Goal: Information Seeking & Learning: Learn about a topic

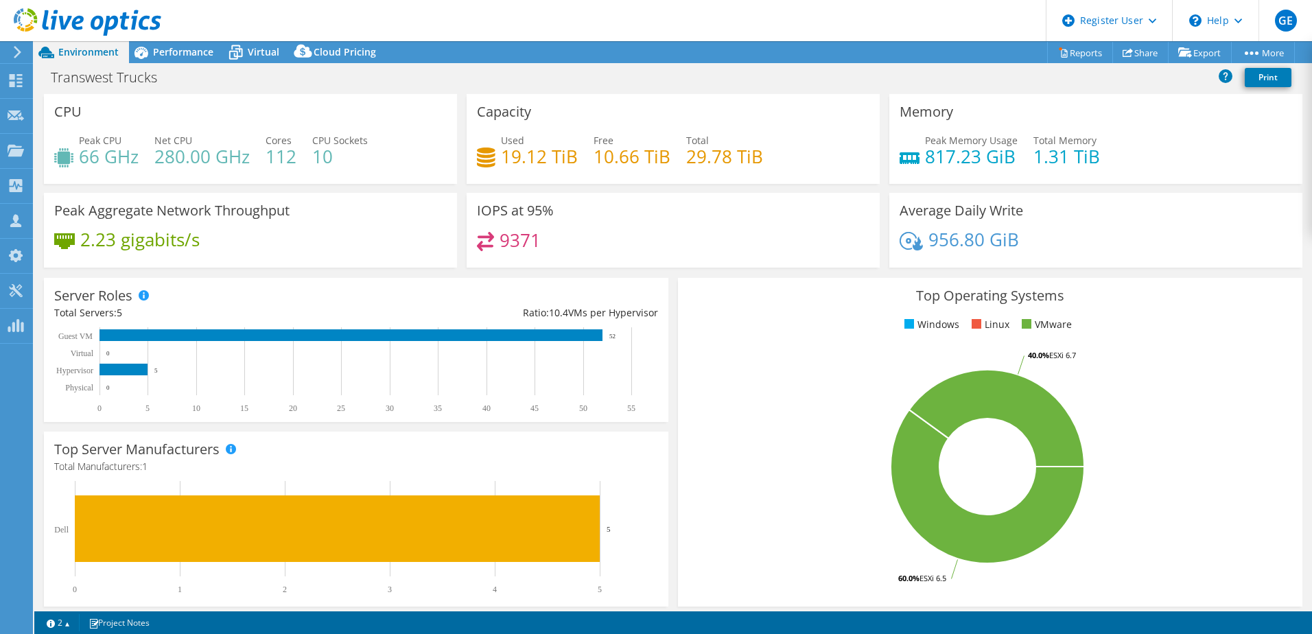
select select "USWest"
select select "USD"
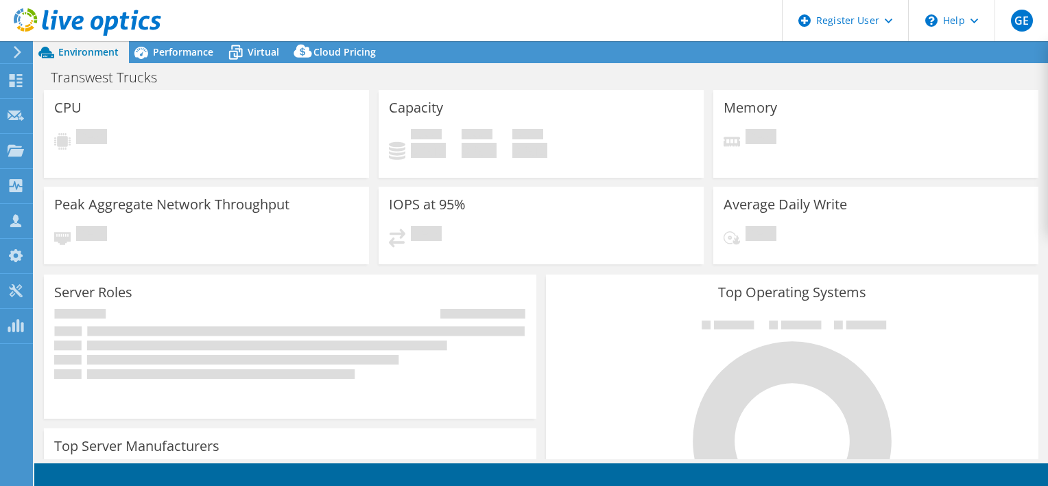
select select "USWest"
select select "USD"
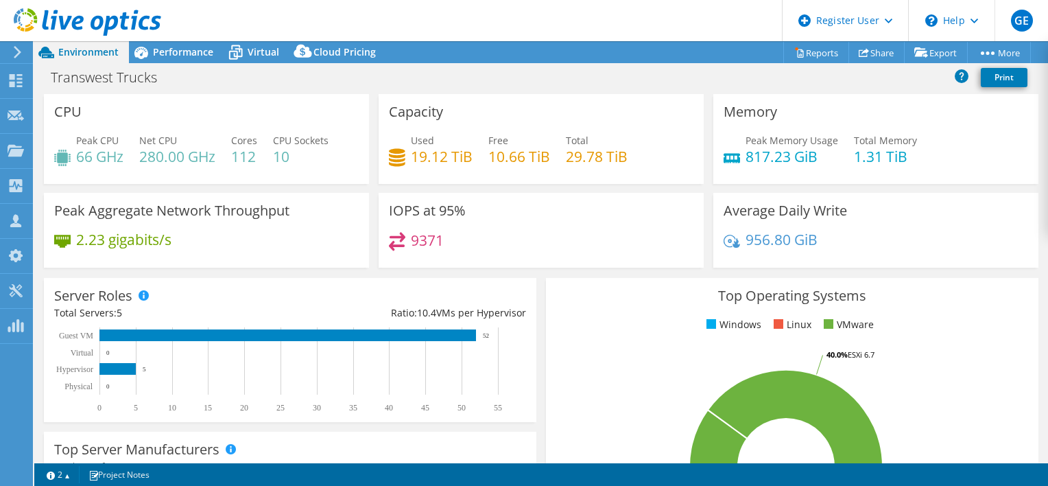
click at [307, 80] on div "Transwest Trucks Print" at bounding box center [541, 76] width 1014 height 25
click at [204, 55] on span "Performance" at bounding box center [183, 51] width 60 height 13
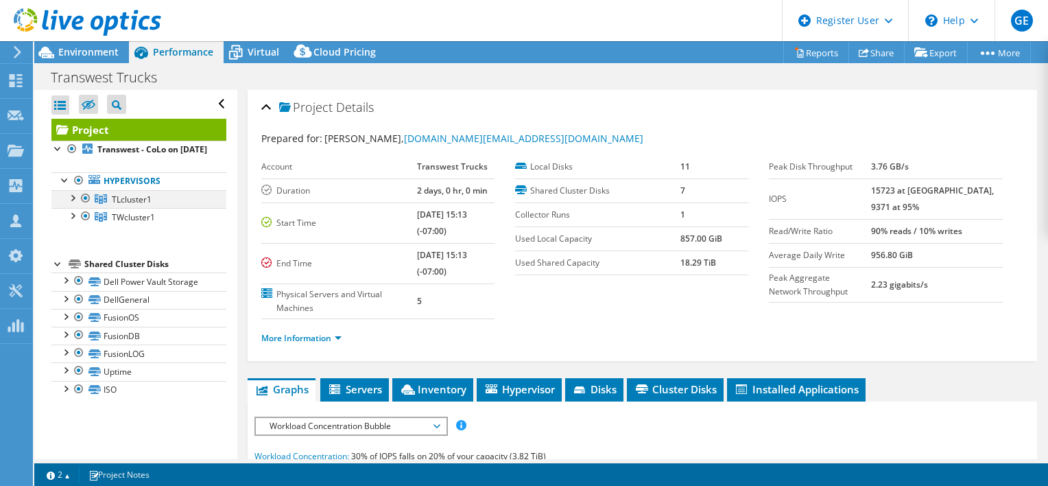
click at [72, 204] on div at bounding box center [72, 197] width 14 height 14
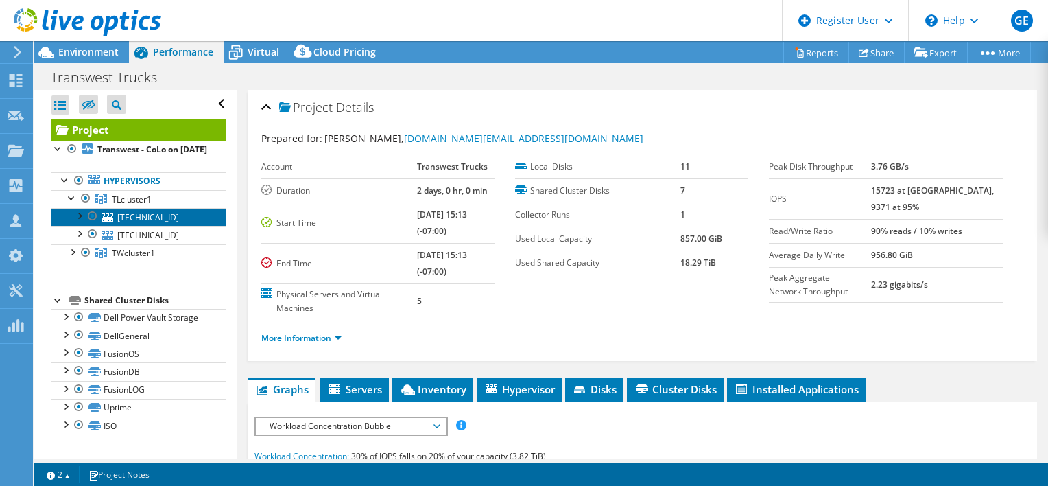
click at [126, 226] on link "10.0.33.74" at bounding box center [138, 217] width 175 height 18
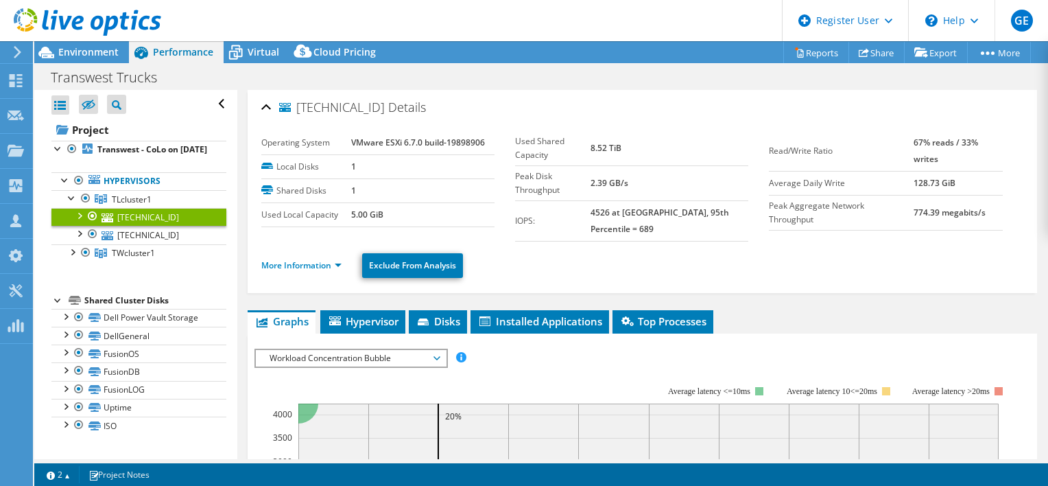
click at [281, 261] on ul "More Information Exclude From Analysis" at bounding box center [642, 264] width 762 height 28
click at [307, 259] on link "More Information" at bounding box center [301, 265] width 80 height 12
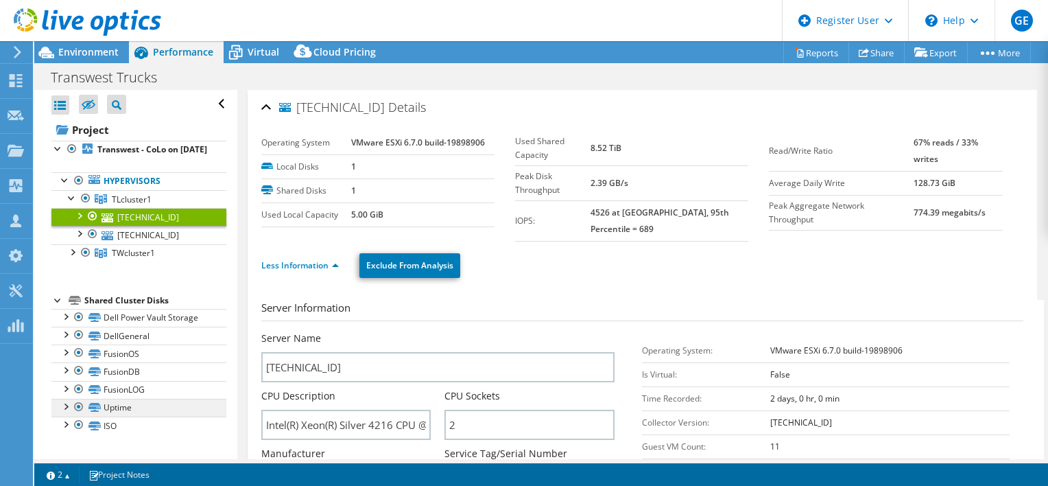
scroll to position [3, 0]
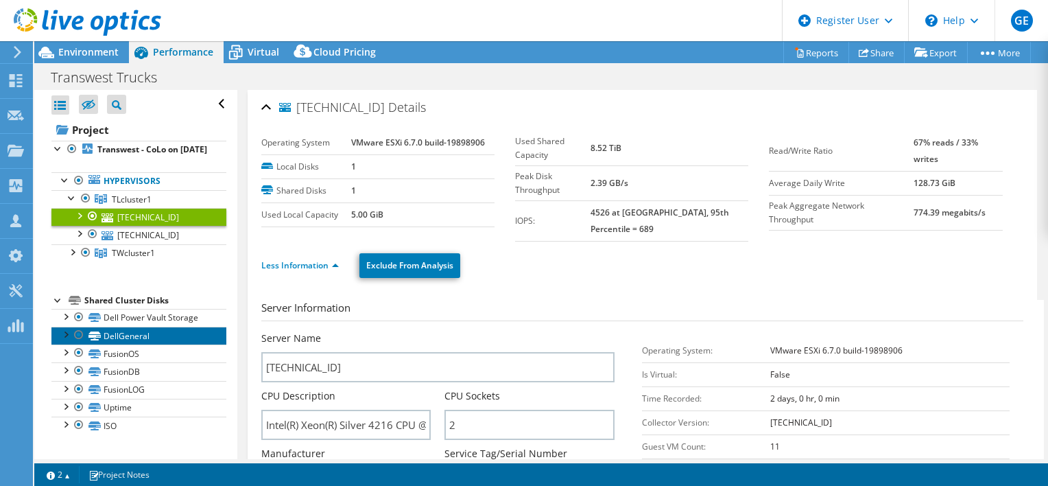
click at [176, 342] on link "DellGeneral" at bounding box center [138, 336] width 175 height 18
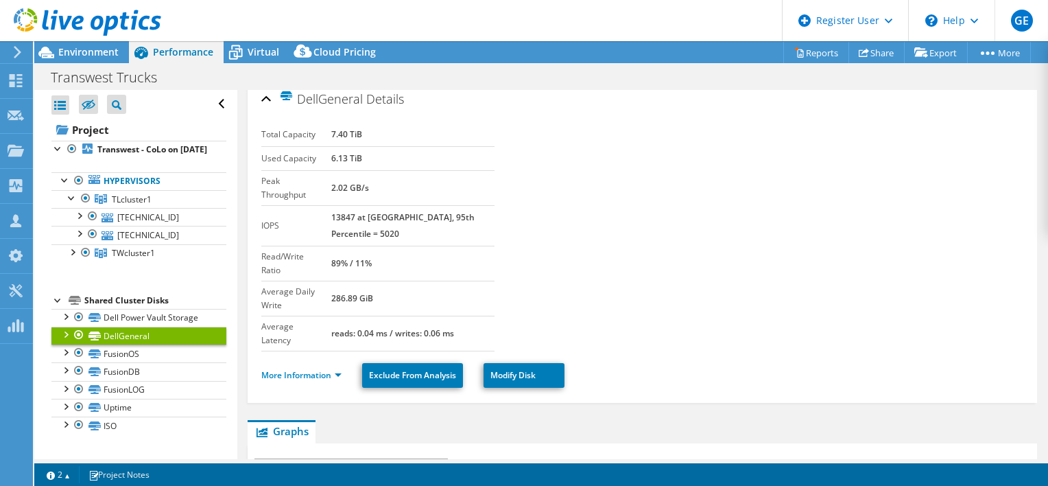
scroll to position [0, 0]
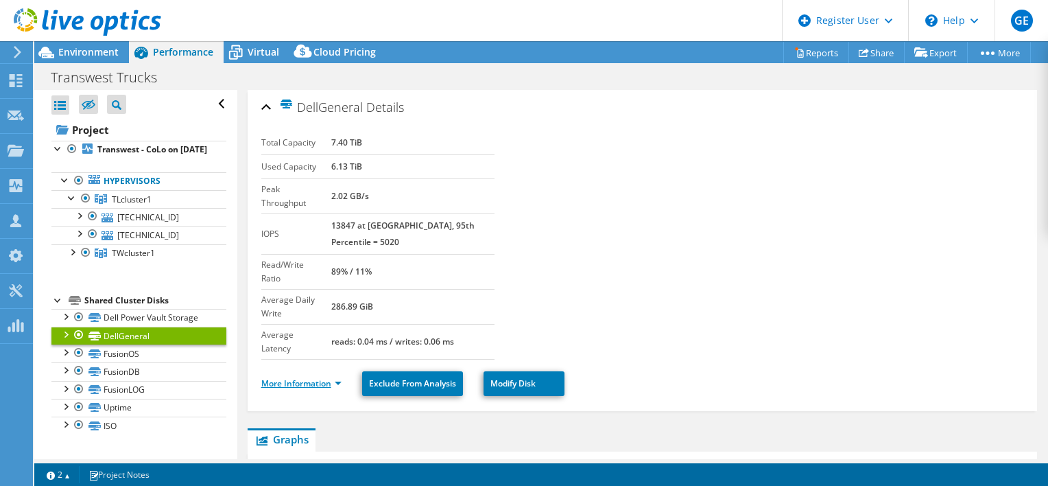
click at [294, 377] on link "More Information" at bounding box center [301, 383] width 80 height 12
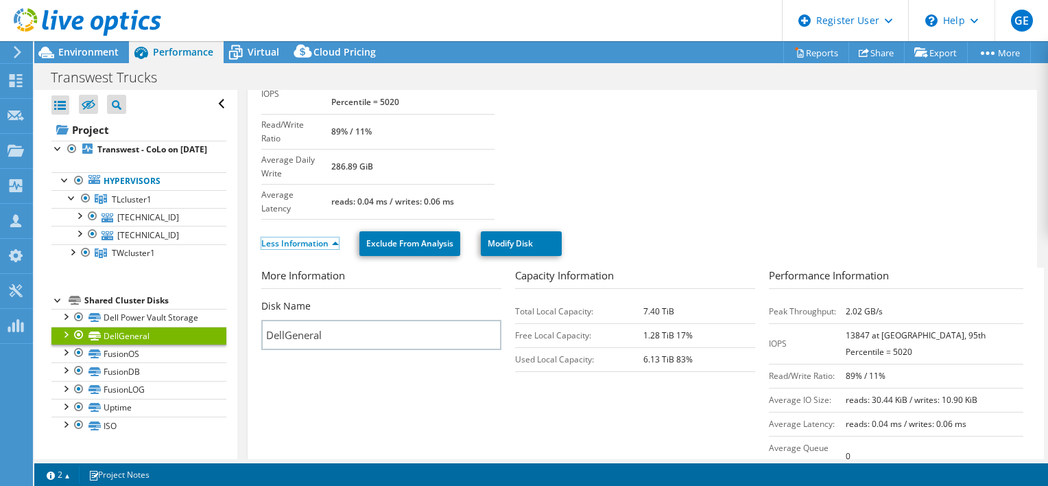
scroll to position [137, 0]
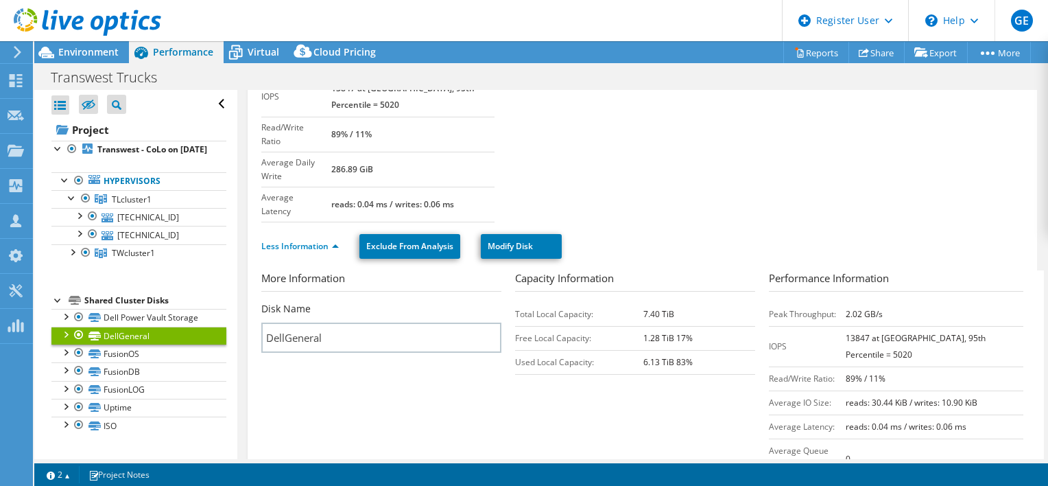
click at [140, 307] on div "Shared Cluster Disks" at bounding box center [155, 300] width 142 height 16
drag, startPoint x: 140, startPoint y: 307, endPoint x: 142, endPoint y: 325, distance: 18.6
click at [142, 325] on link "Dell Power Vault Storage" at bounding box center [138, 318] width 175 height 18
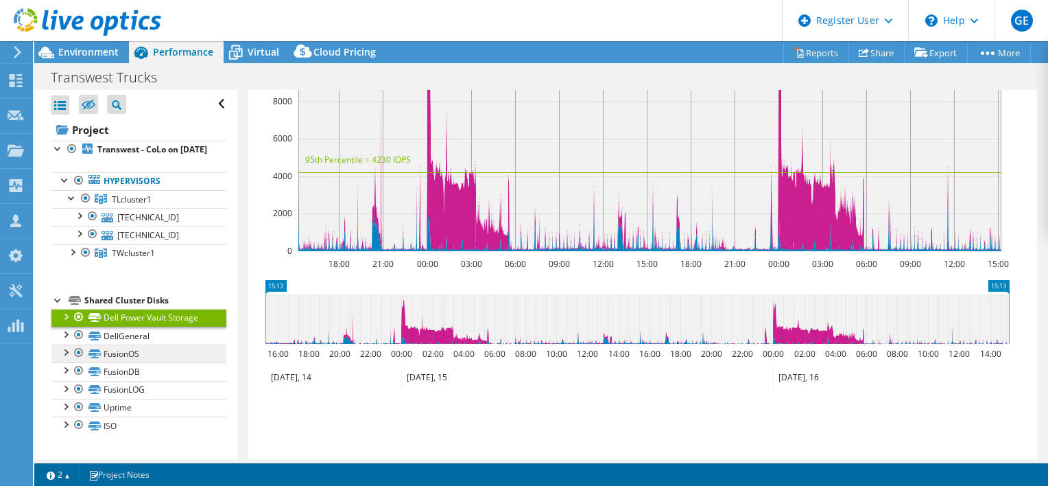
scroll to position [480, 0]
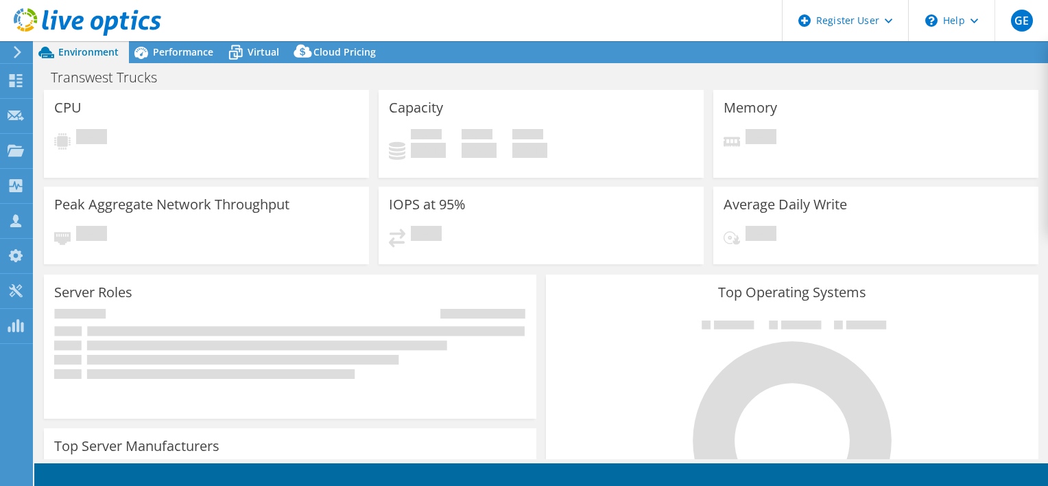
select select "USWest"
select select "USD"
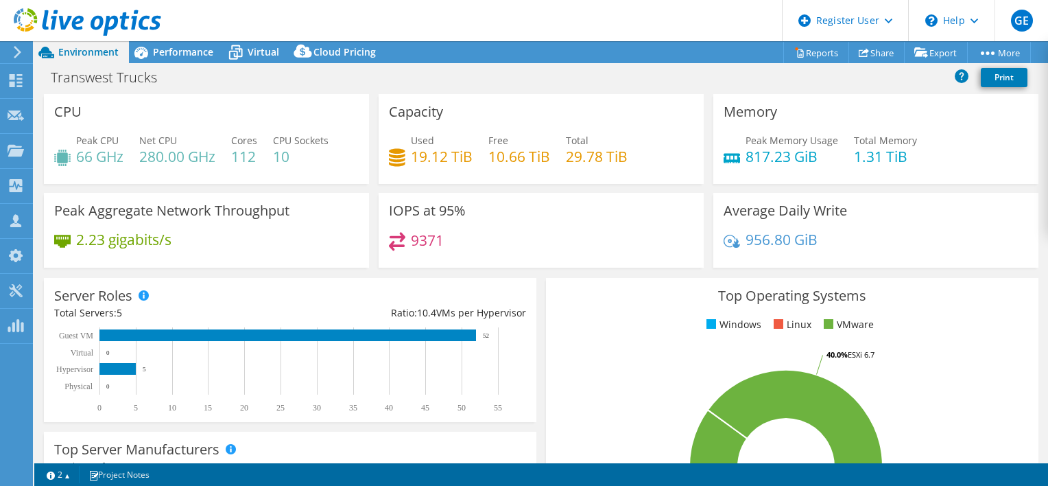
drag, startPoint x: 110, startPoint y: 16, endPoint x: 49, endPoint y: 23, distance: 60.7
click at [49, 23] on icon at bounding box center [88, 22] width 148 height 28
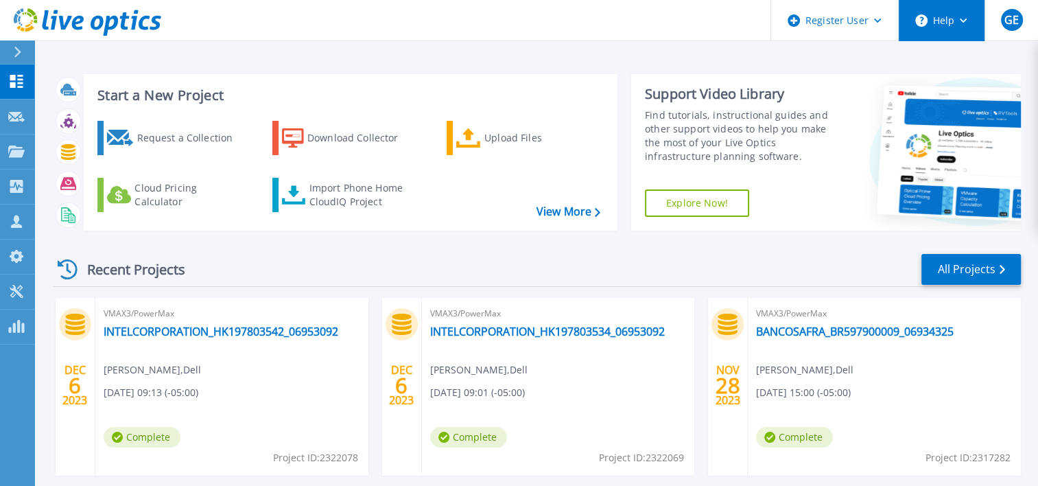
click at [957, 23] on button "Help" at bounding box center [942, 20] width 86 height 41
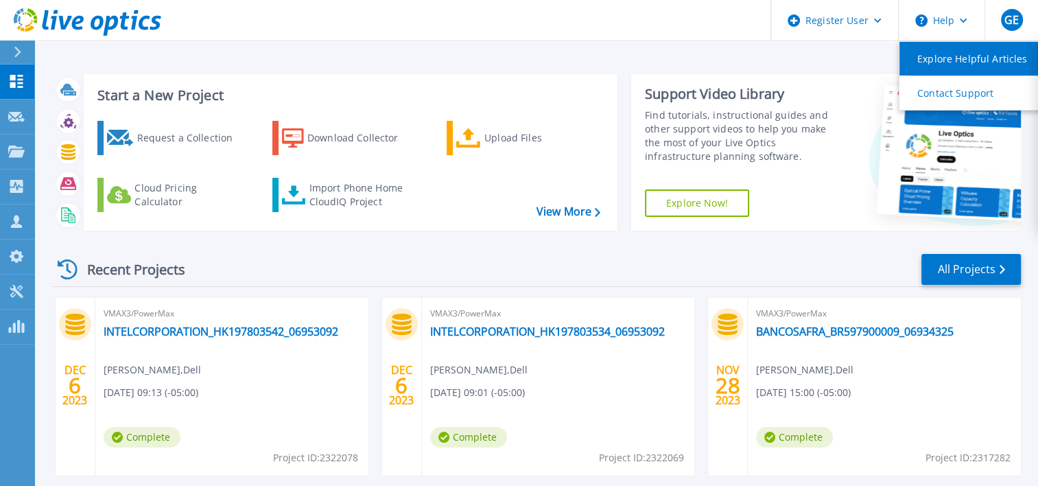
click at [974, 63] on link "Explore Helpful Articles" at bounding box center [976, 59] width 153 height 34
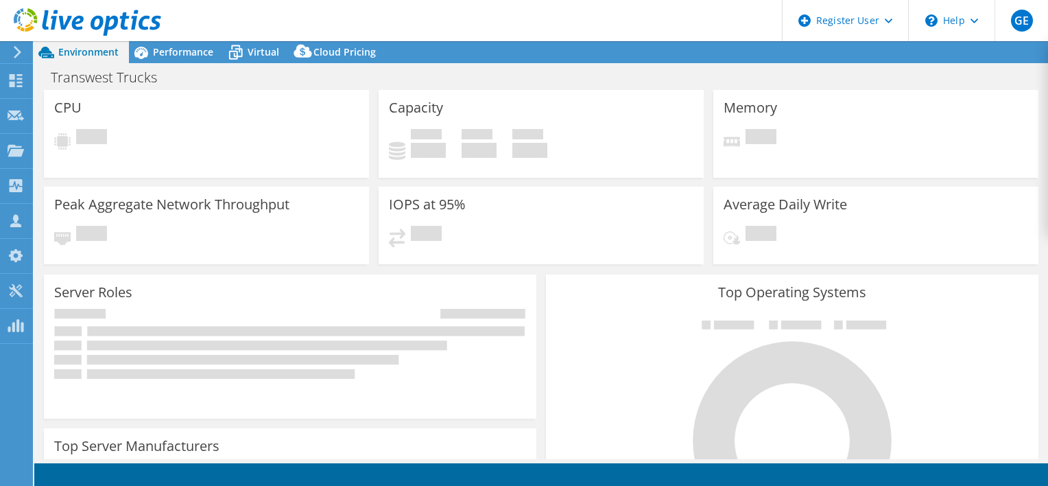
select select "USWest"
select select "USD"
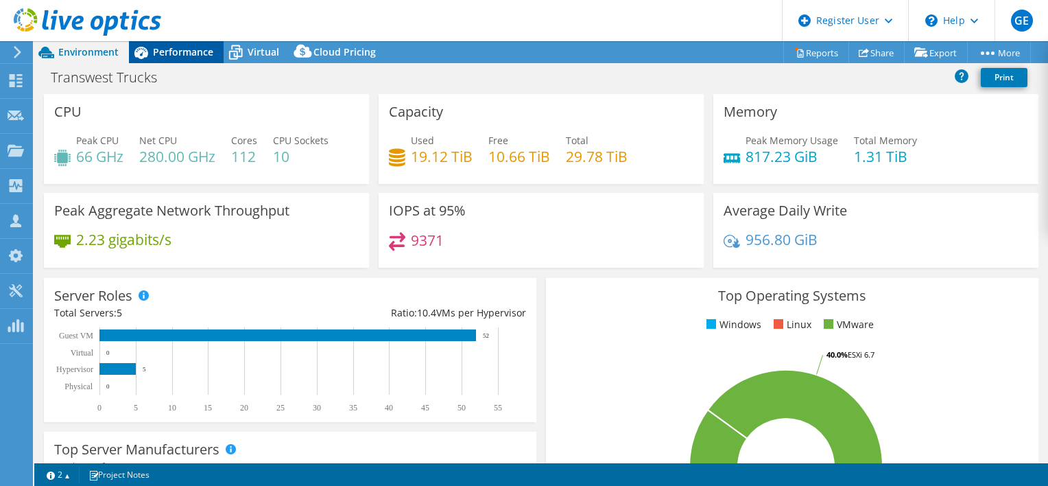
click at [155, 50] on span "Performance" at bounding box center [183, 51] width 60 height 13
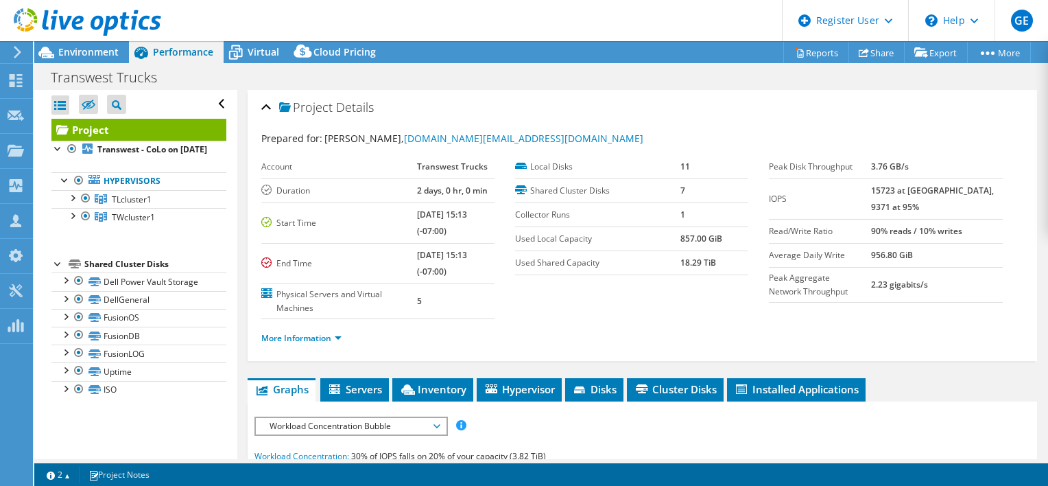
drag, startPoint x: 926, startPoint y: 216, endPoint x: 891, endPoint y: 193, distance: 42.1
click at [891, 193] on tr "IOPS 15723 at Peak, 9371 at 95%" at bounding box center [885, 198] width 233 height 40
copy tr "15723 at Peak, 9371 at 95%"
click at [607, 105] on div "Project Details" at bounding box center [642, 108] width 762 height 30
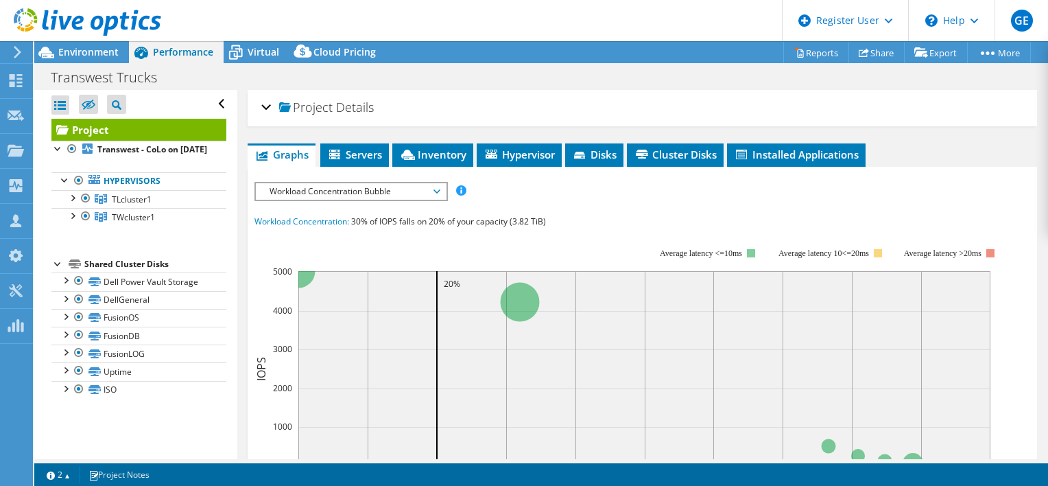
click at [101, 38] on link at bounding box center [88, 33] width 148 height 12
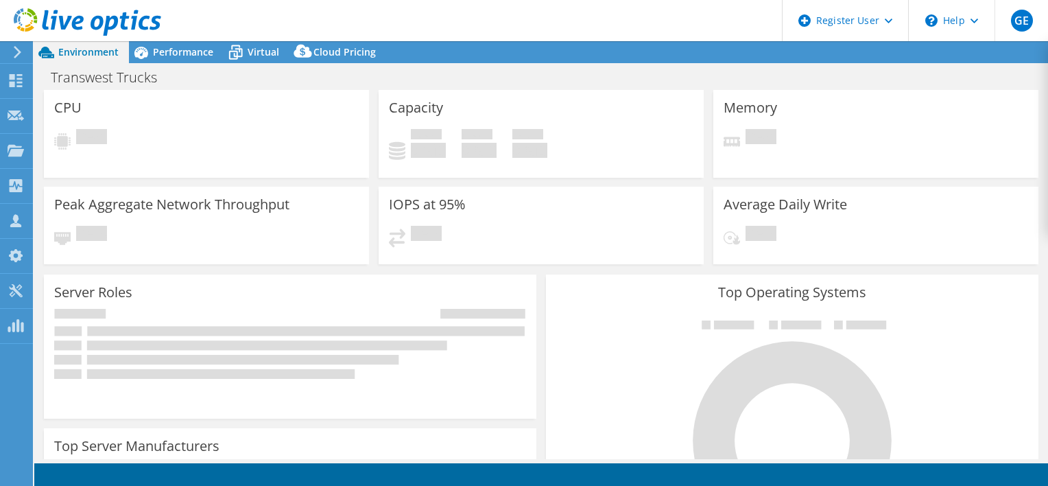
select select "USWest"
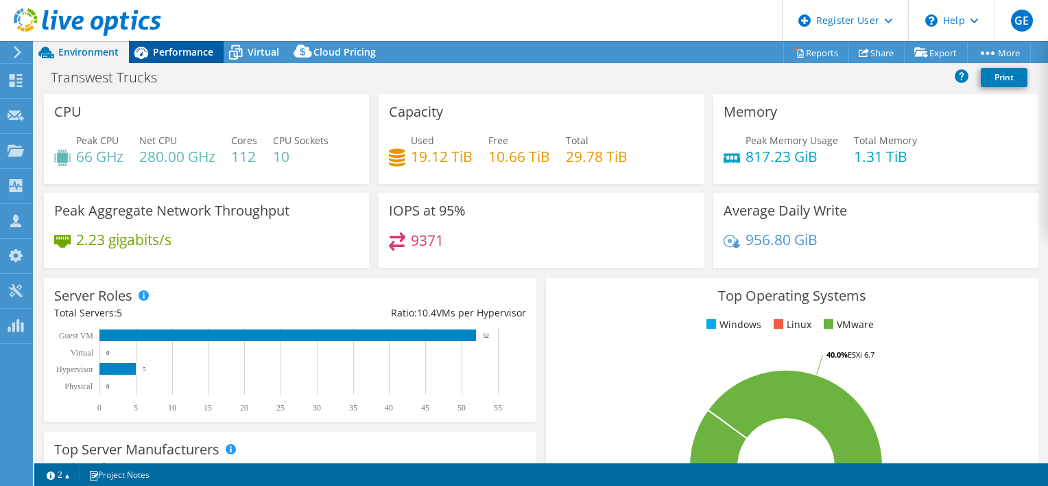
click at [182, 58] on span "Performance" at bounding box center [183, 51] width 60 height 13
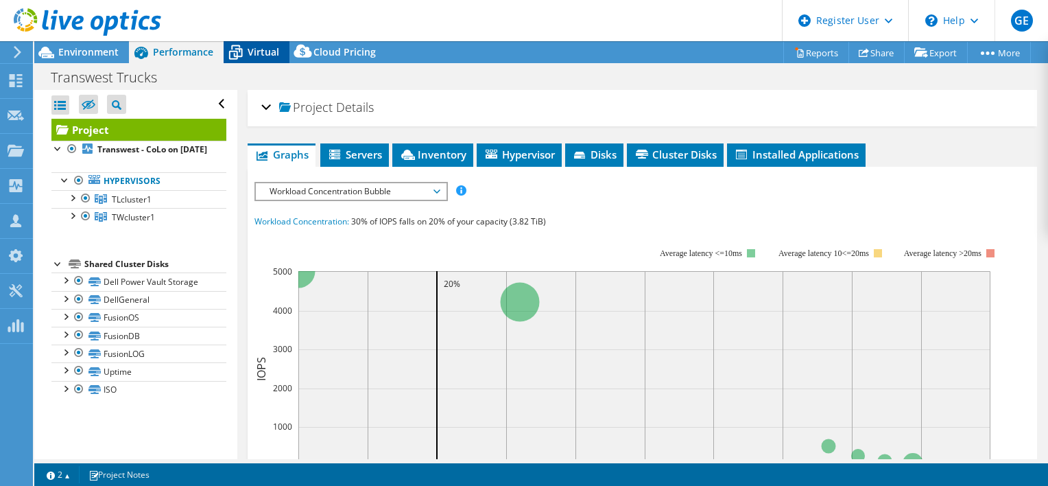
click at [258, 50] on span "Virtual" at bounding box center [264, 51] width 32 height 13
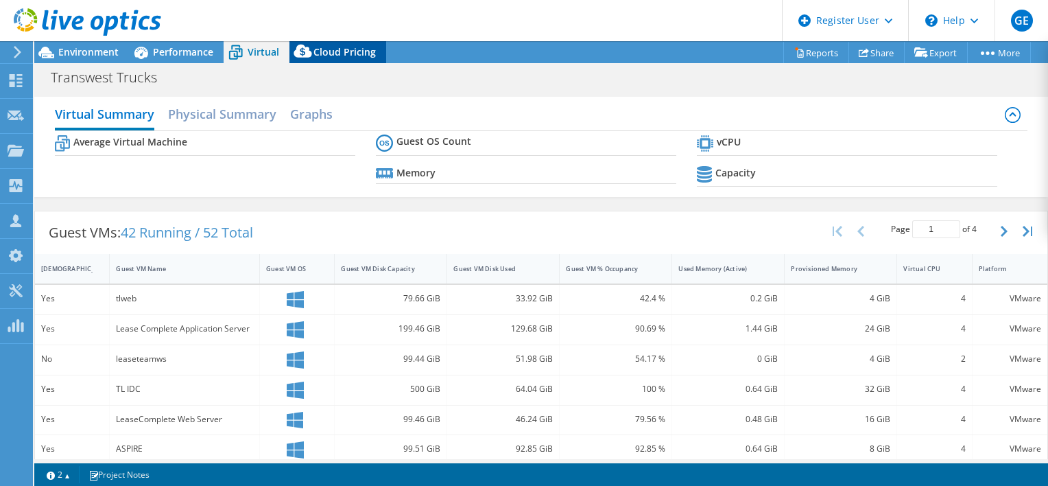
click at [326, 56] on span "Cloud Pricing" at bounding box center [345, 51] width 62 height 13
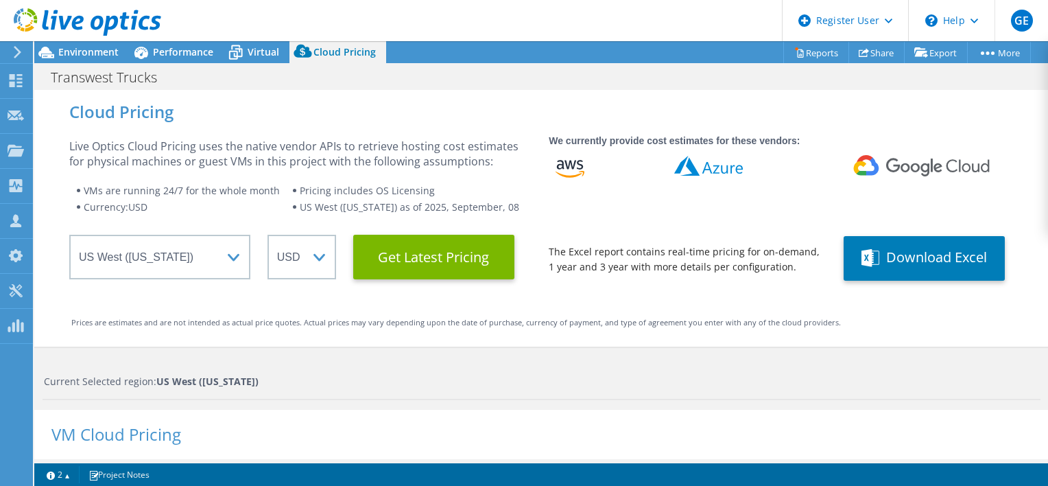
drag, startPoint x: 106, startPoint y: 62, endPoint x: 585, endPoint y: 39, distance: 479.5
click at [106, 61] on div "Environment" at bounding box center [81, 52] width 95 height 22
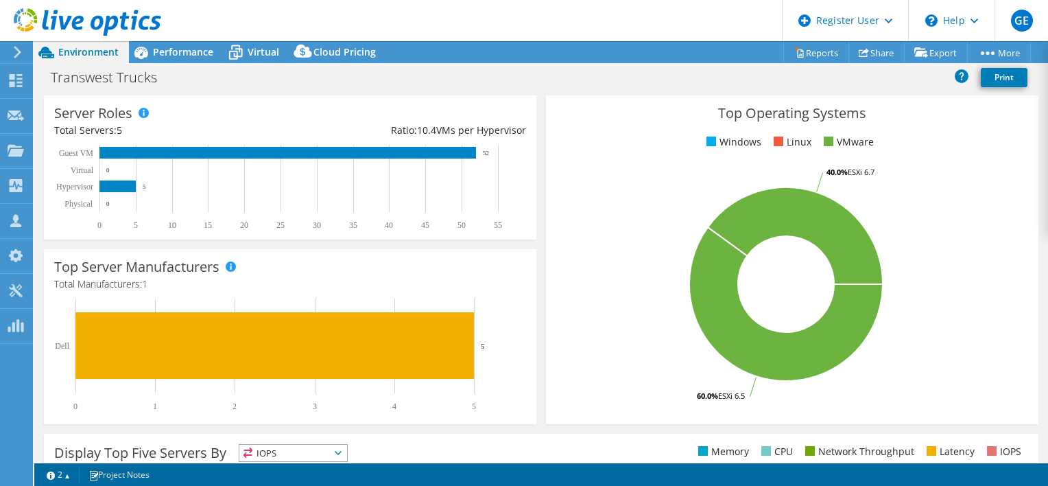
scroll to position [206, 0]
